Goal: Transaction & Acquisition: Subscribe to service/newsletter

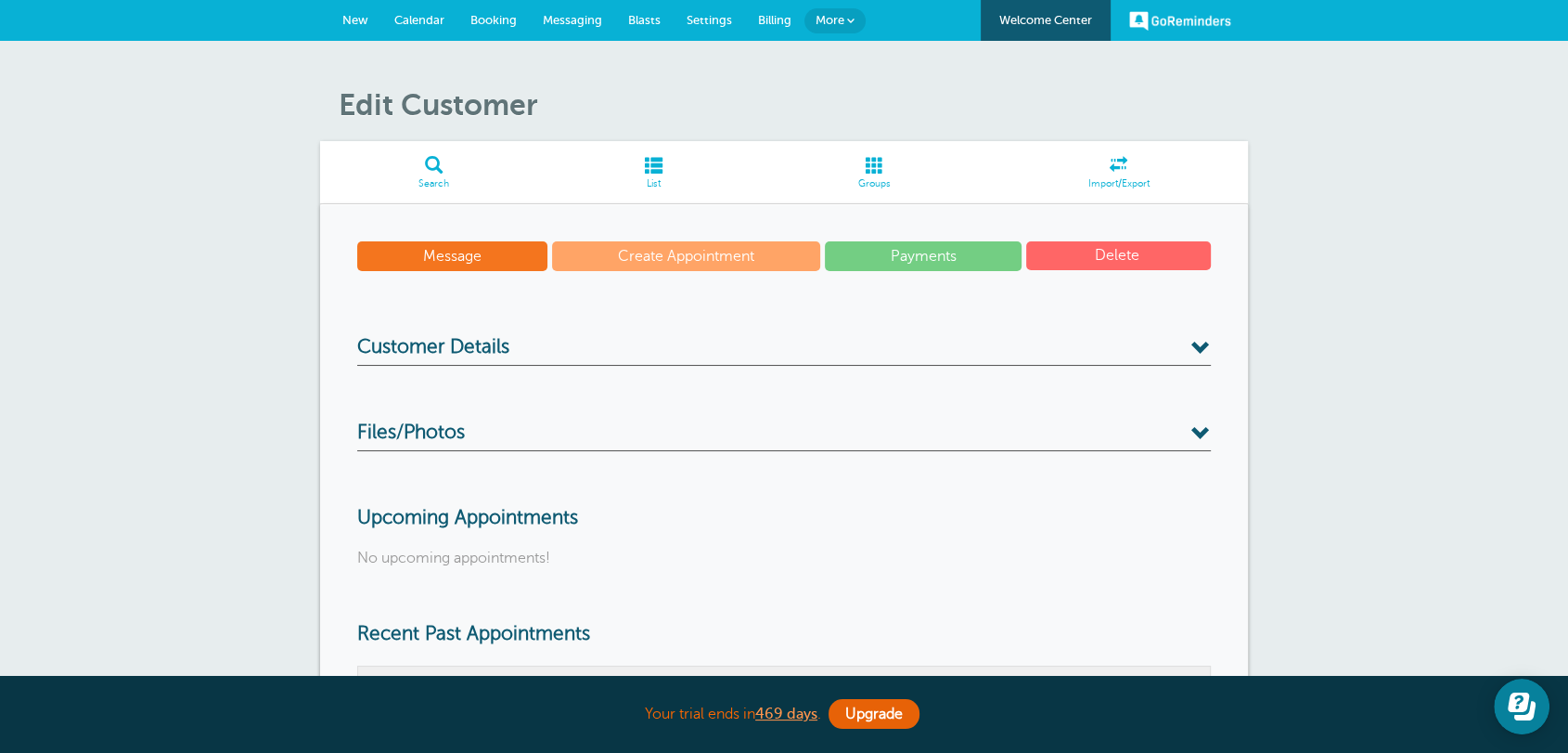
click at [361, 17] on span "New" at bounding box center [356, 20] width 26 height 14
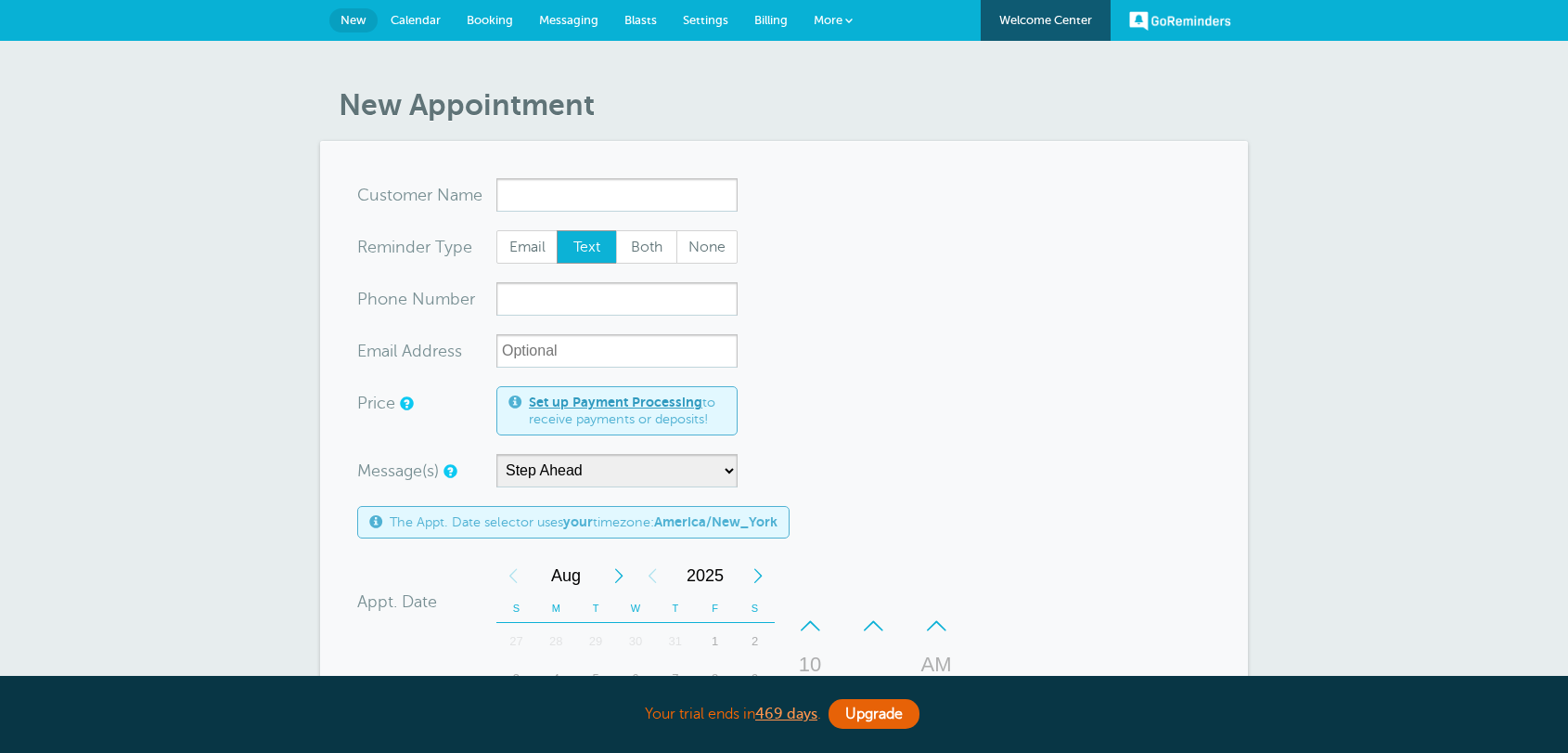
select select "159178"
click at [749, 15] on link "Billing" at bounding box center [771, 21] width 60 height 41
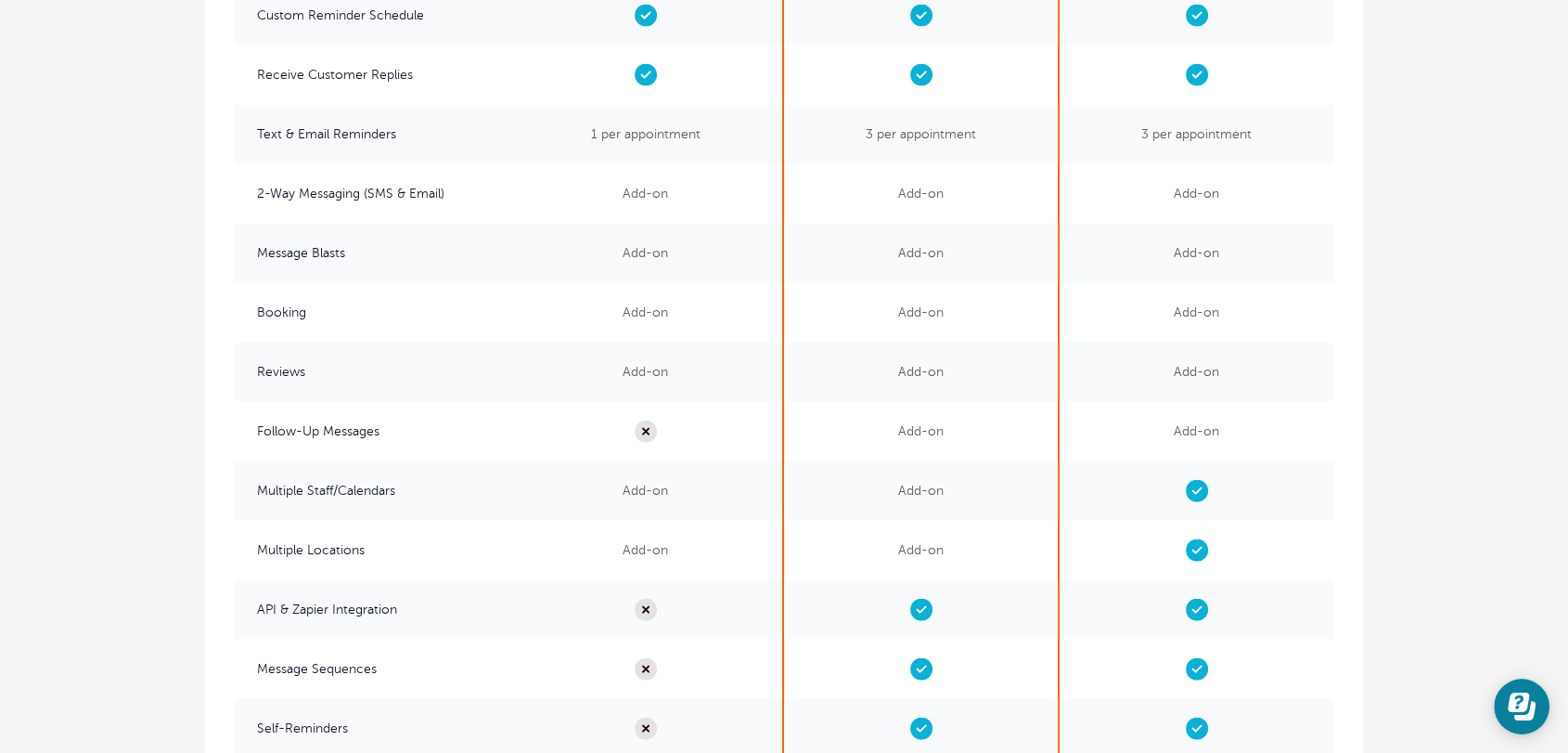
scroll to position [3734, 0]
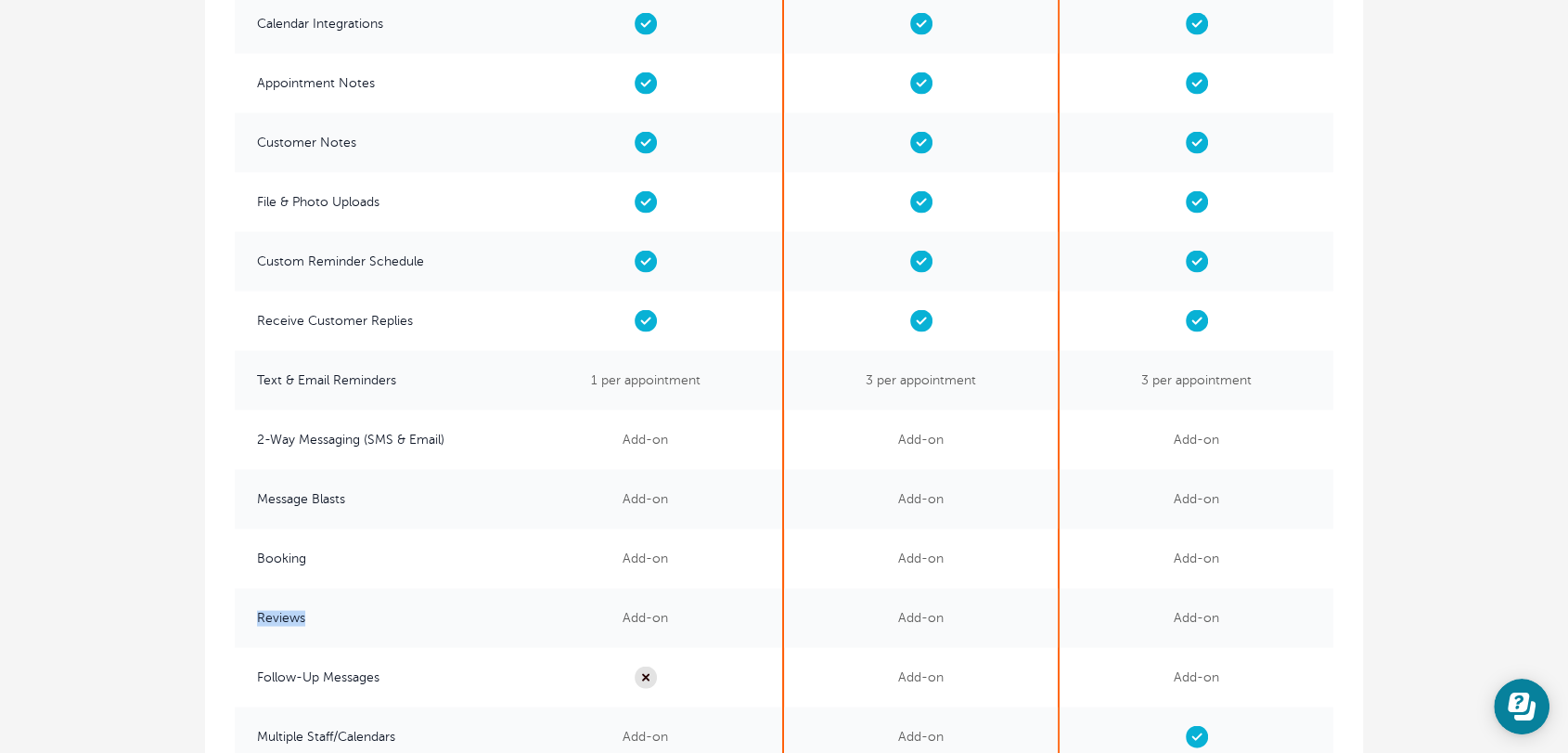
drag, startPoint x: 299, startPoint y: 629, endPoint x: 259, endPoint y: 629, distance: 40.0
click at [259, 629] on span "Reviews" at bounding box center [371, 618] width 274 height 60
copy span "Reviews"
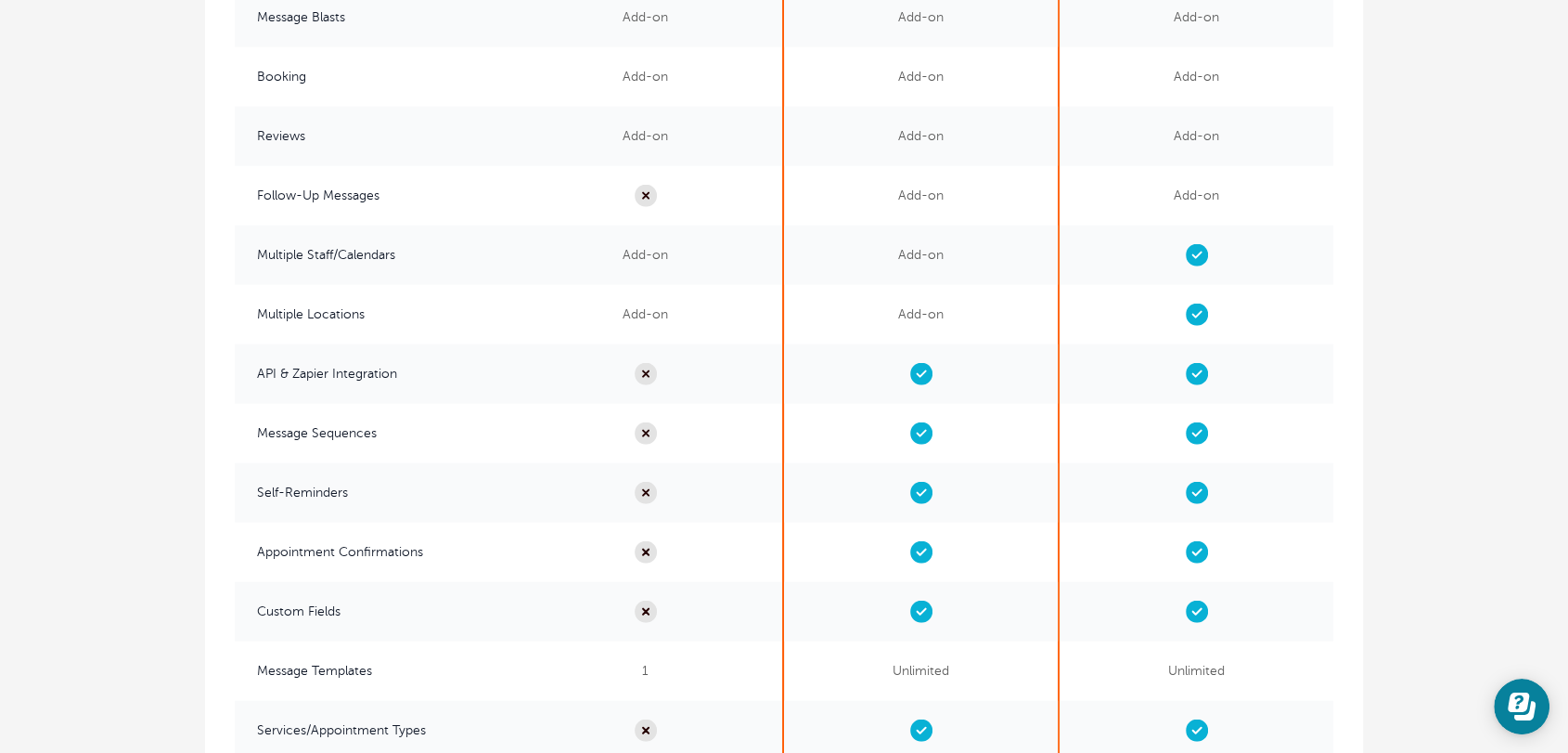
click at [466, 195] on span "Follow-Up Messages" at bounding box center [371, 196] width 274 height 60
drag, startPoint x: 445, startPoint y: 192, endPoint x: 1399, endPoint y: 305, distance: 960.7
